Goal: Information Seeking & Learning: Understand process/instructions

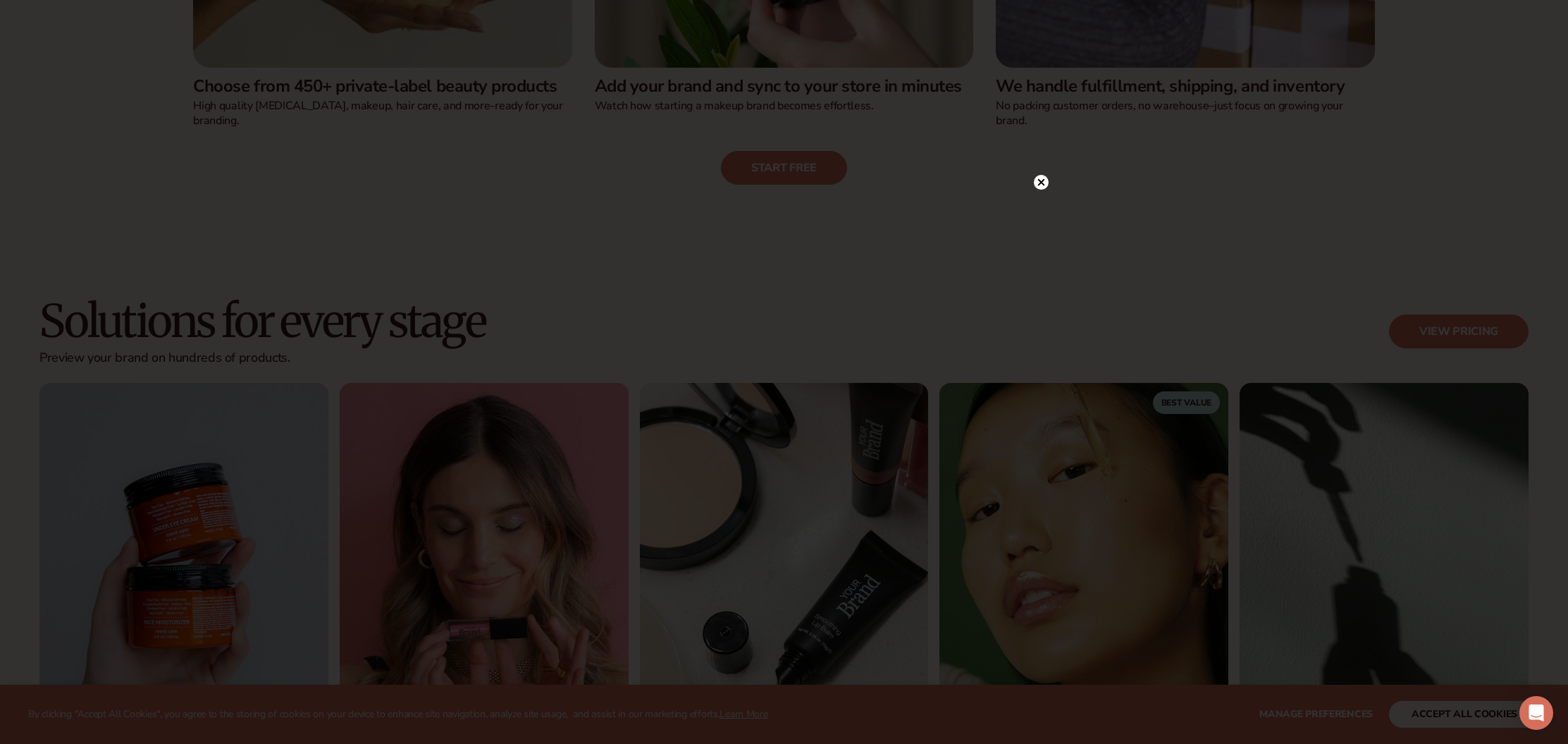
scroll to position [847, 0]
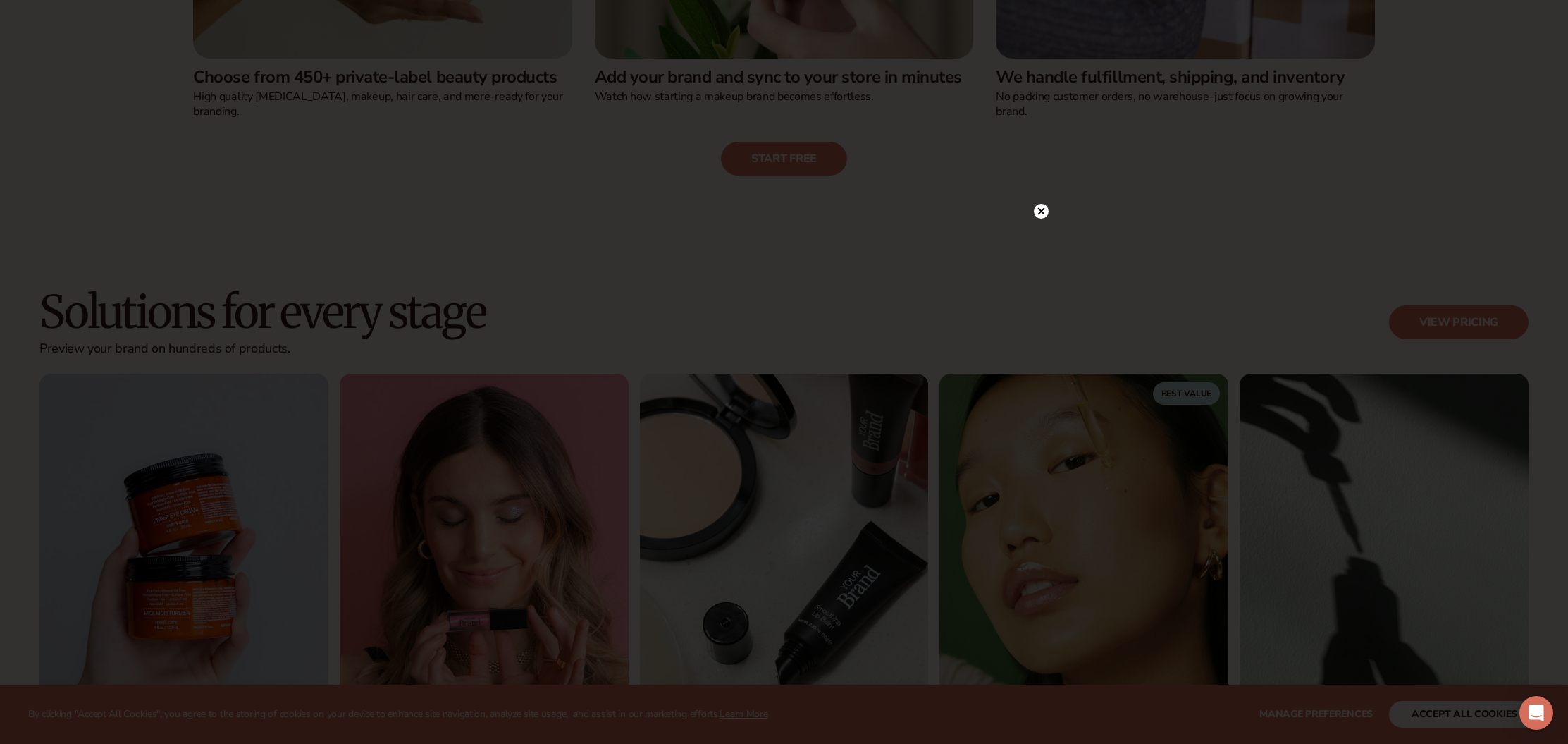
click at [1039, 212] on icon at bounding box center [1041, 211] width 15 height 15
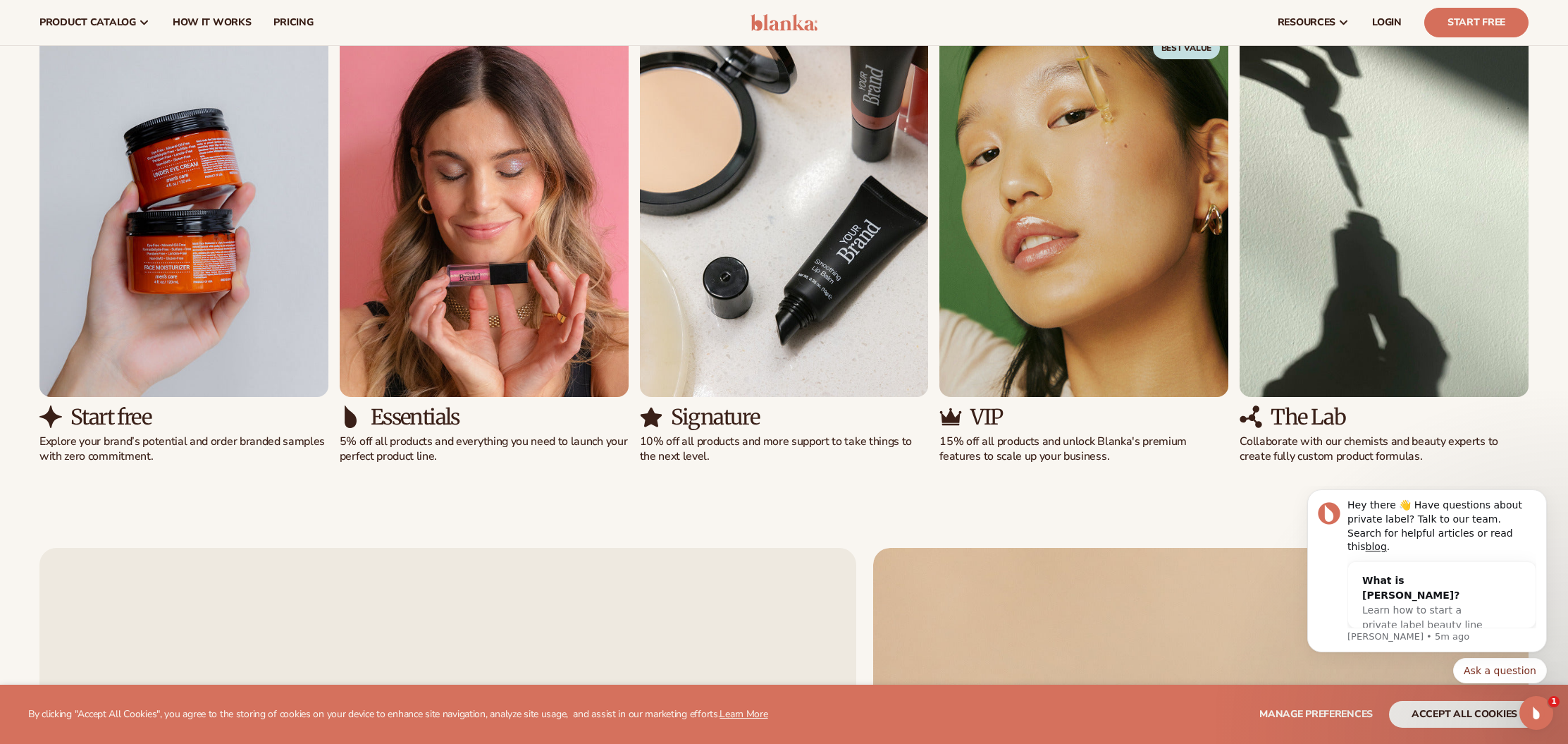
scroll to position [1191, 0]
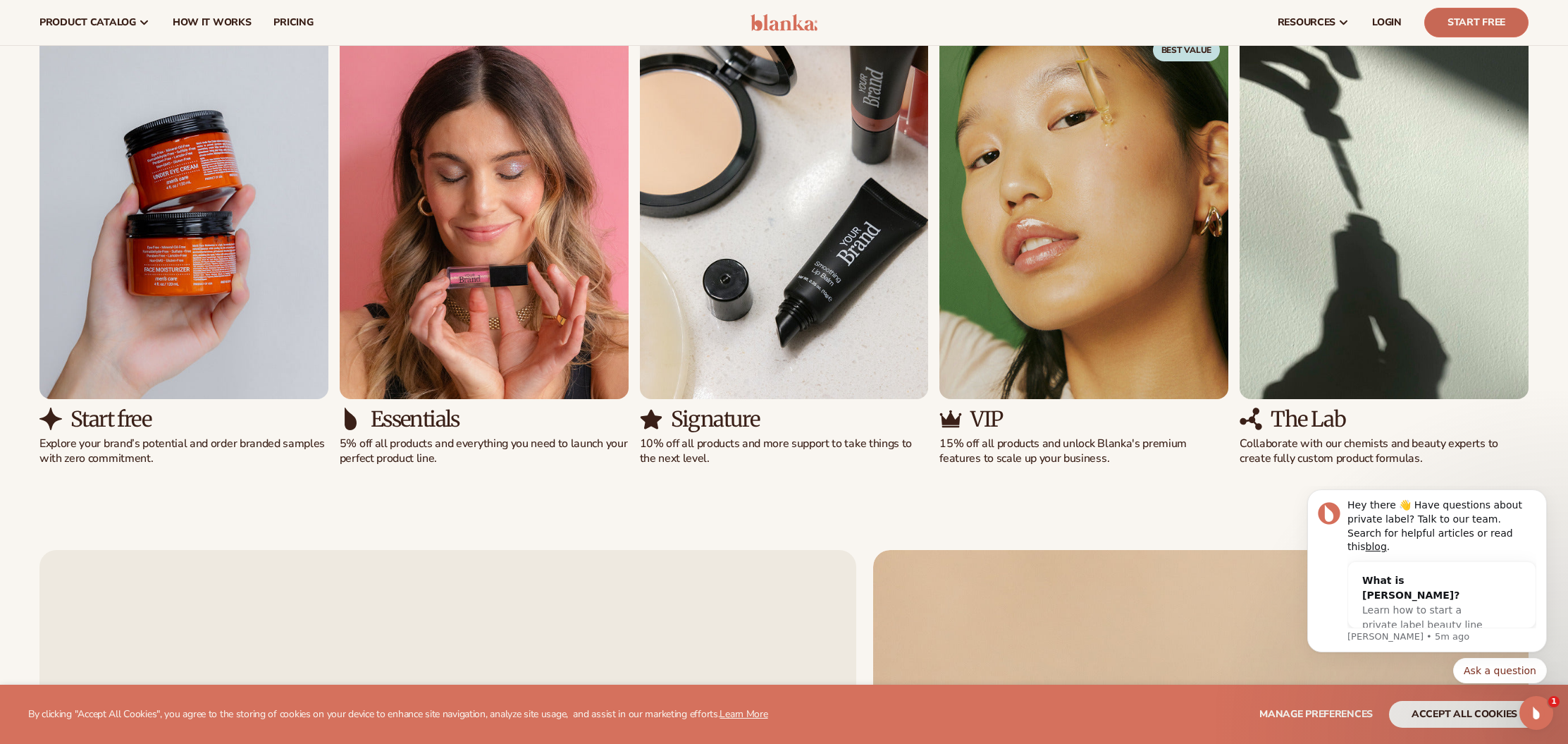
click at [1477, 28] on link "Start Free" at bounding box center [1477, 23] width 104 height 30
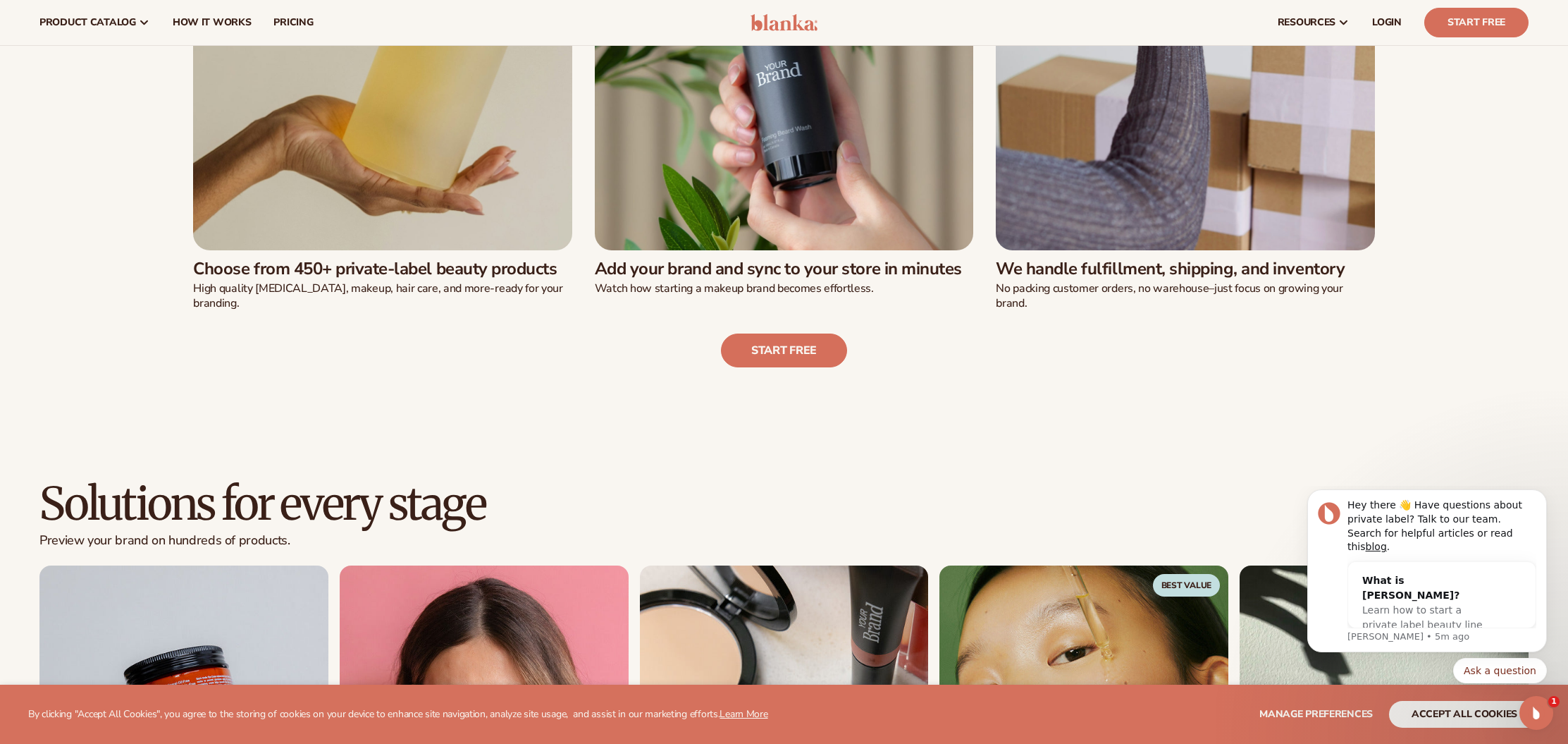
scroll to position [0, 0]
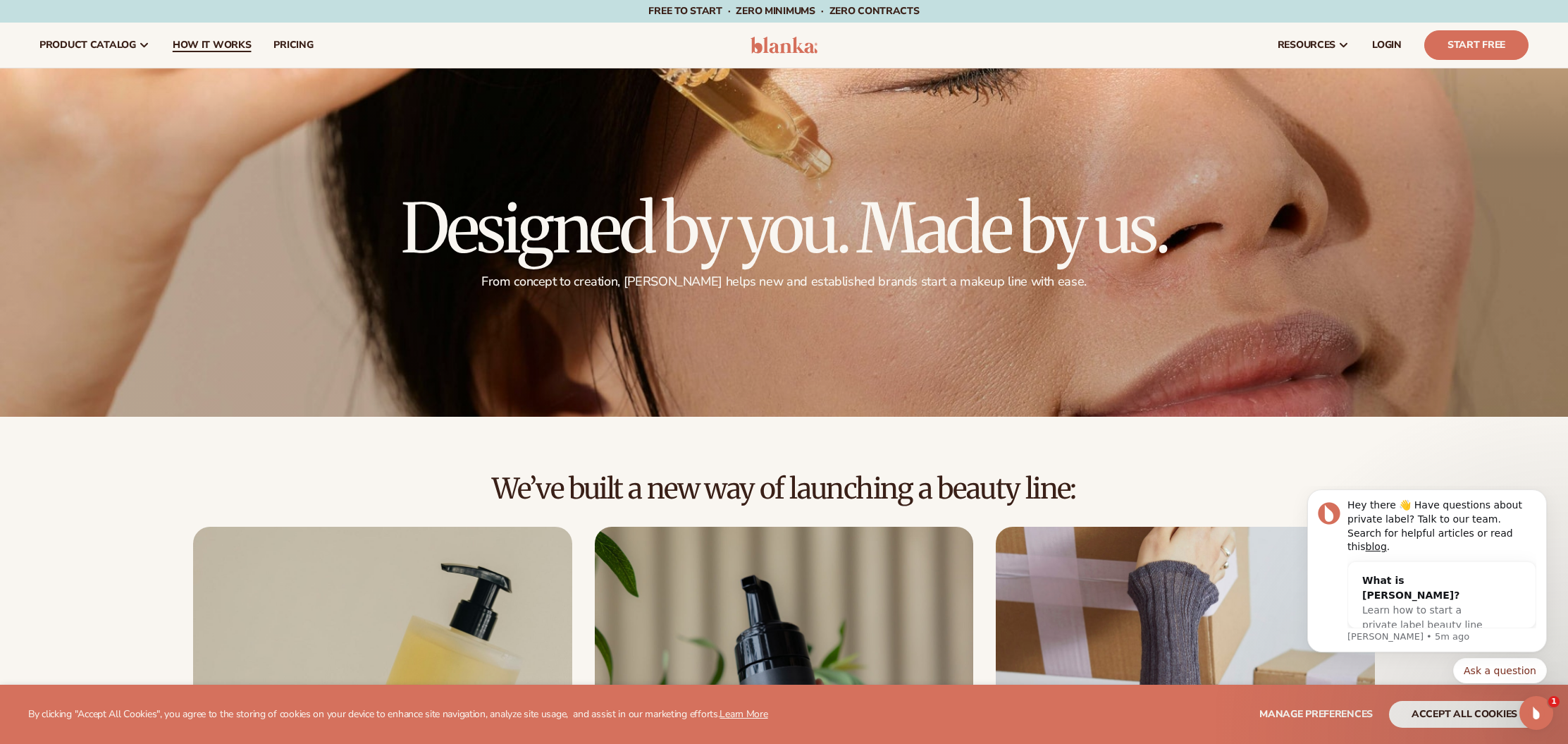
click at [184, 45] on span "How It Works" at bounding box center [212, 45] width 79 height 11
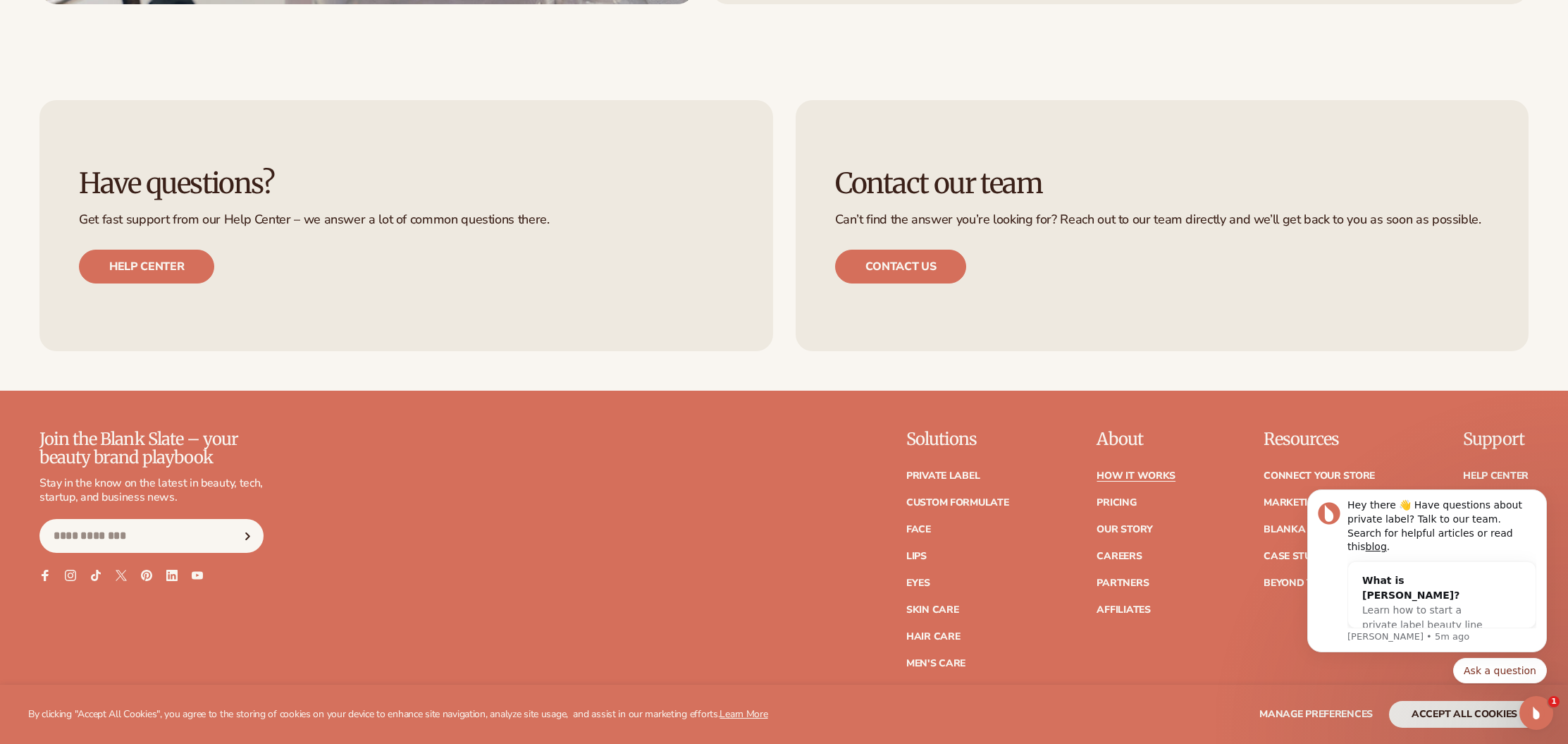
scroll to position [3806, 0]
